Goal: Task Accomplishment & Management: Manage account settings

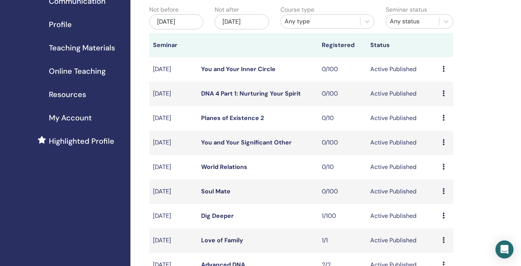
scroll to position [89, 0]
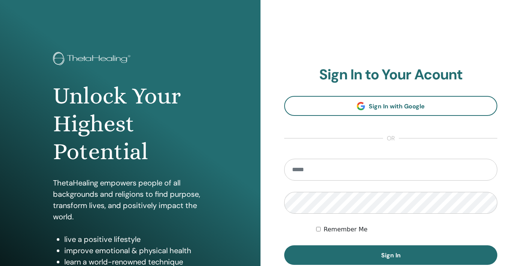
scroll to position [89, 0]
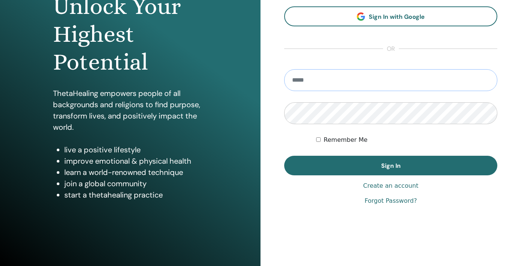
type input "**********"
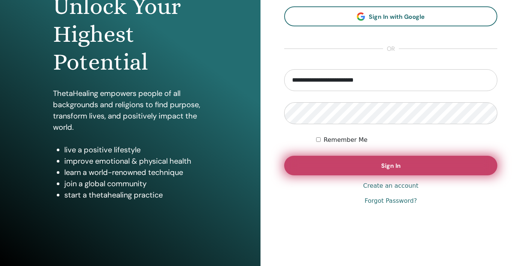
click at [391, 167] on span "Sign In" at bounding box center [391, 166] width 20 height 8
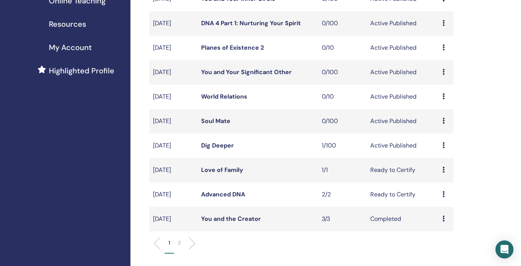
scroll to position [152, 0]
click at [226, 147] on link "Dig Deeper" at bounding box center [217, 145] width 33 height 8
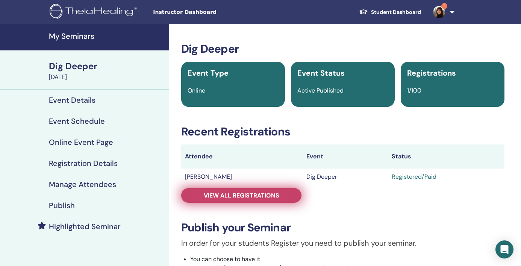
click at [237, 197] on span "View all registrations" at bounding box center [242, 195] width 76 height 8
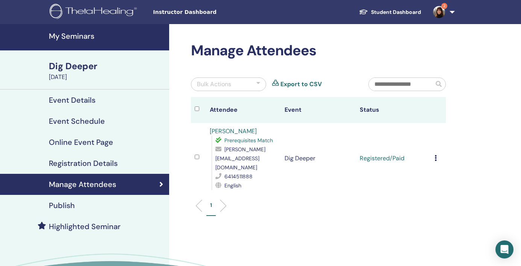
click at [439, 12] on img at bounding box center [439, 12] width 12 height 12
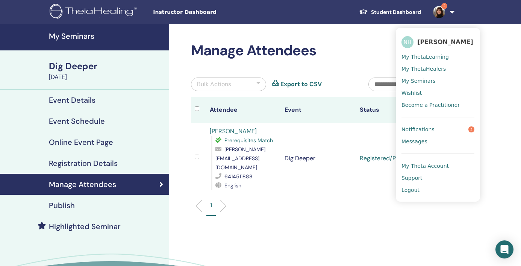
click at [422, 129] on span "Notifications" at bounding box center [417, 129] width 33 height 7
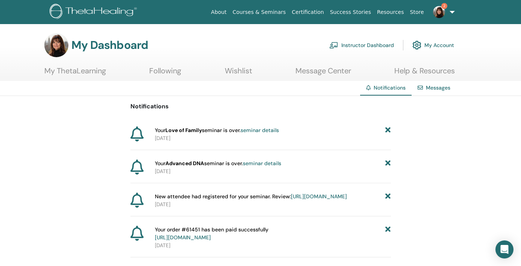
click at [375, 45] on link "Instructor Dashboard" at bounding box center [361, 45] width 65 height 17
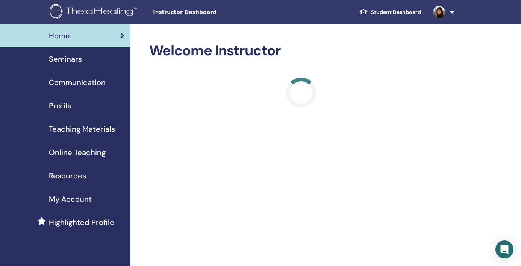
click at [62, 57] on span "Seminars" at bounding box center [65, 58] width 33 height 11
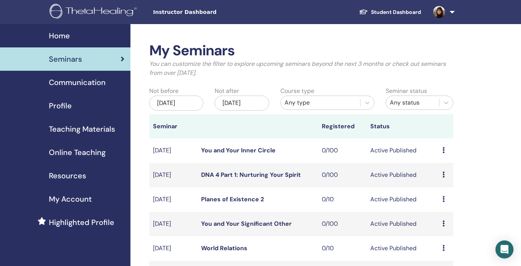
click at [92, 127] on span "Teaching Materials" at bounding box center [82, 128] width 66 height 11
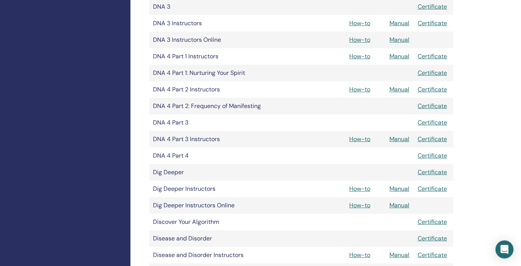
scroll to position [371, 0]
click at [396, 204] on link "Manual" at bounding box center [399, 204] width 20 height 8
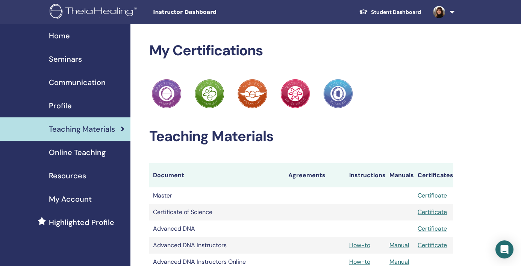
click at [63, 59] on span "Seminars" at bounding box center [65, 58] width 33 height 11
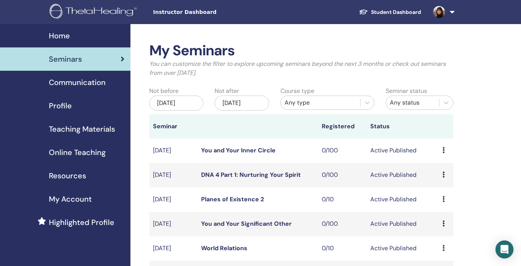
click at [100, 7] on img at bounding box center [95, 12] width 90 height 17
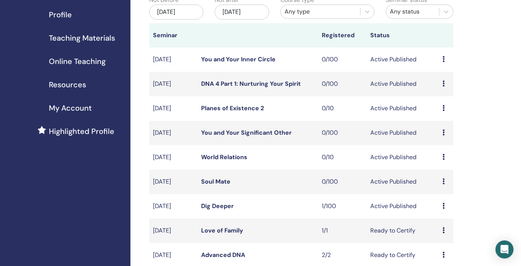
scroll to position [91, 0]
click at [247, 83] on link "DNA 4 Part 1: Nurturing Your Spirit" at bounding box center [251, 84] width 100 height 8
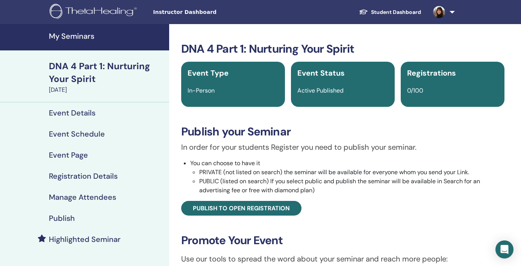
click at [69, 33] on h4 "My Seminars" at bounding box center [107, 36] width 116 height 9
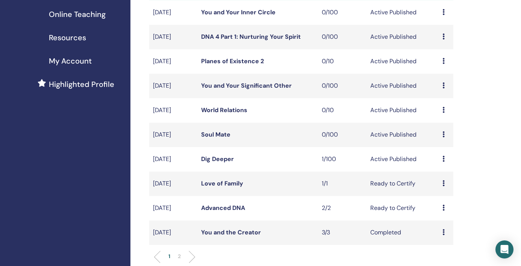
scroll to position [139, 0]
click at [443, 156] on icon at bounding box center [443, 158] width 2 height 6
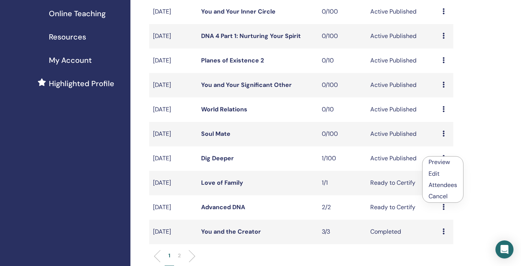
click at [213, 158] on link "Dig Deeper" at bounding box center [217, 158] width 33 height 8
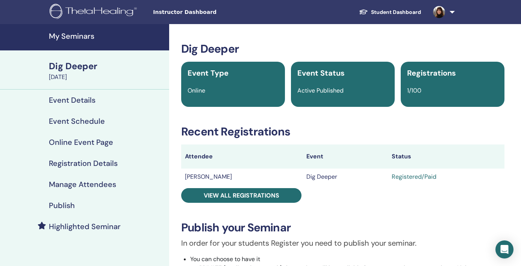
click at [68, 162] on h4 "Registration Details" at bounding box center [83, 163] width 69 height 9
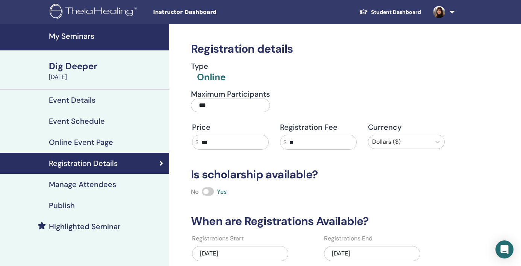
click at [228, 109] on input "***" at bounding box center [230, 105] width 79 height 14
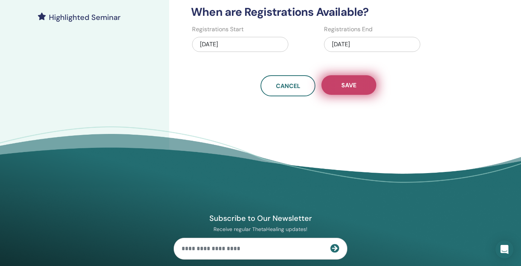
type input "*"
click at [345, 86] on span "Save" at bounding box center [348, 85] width 15 height 8
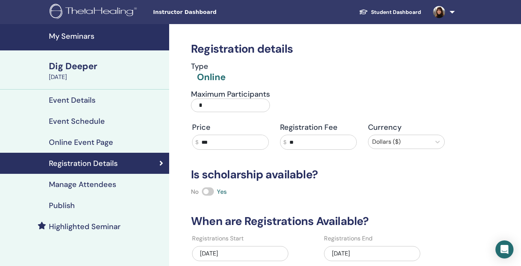
click at [71, 33] on h4 "My Seminars" at bounding box center [107, 36] width 116 height 9
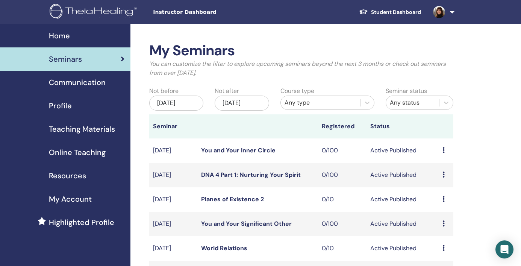
click at [88, 129] on span "Teaching Materials" at bounding box center [82, 128] width 66 height 11
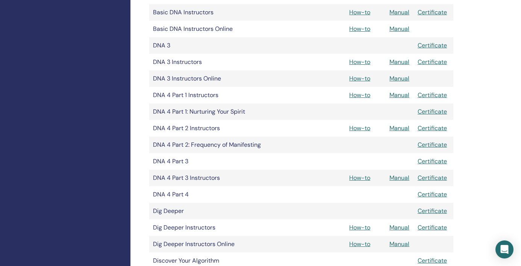
scroll to position [345, 0]
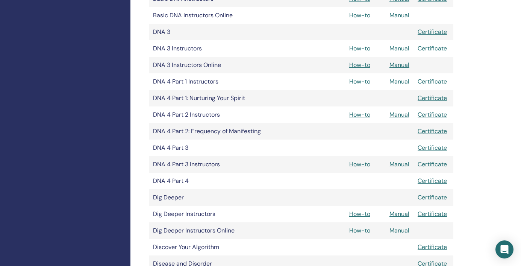
click at [398, 232] on link "Manual" at bounding box center [399, 230] width 20 height 8
